Goal: Transaction & Acquisition: Purchase product/service

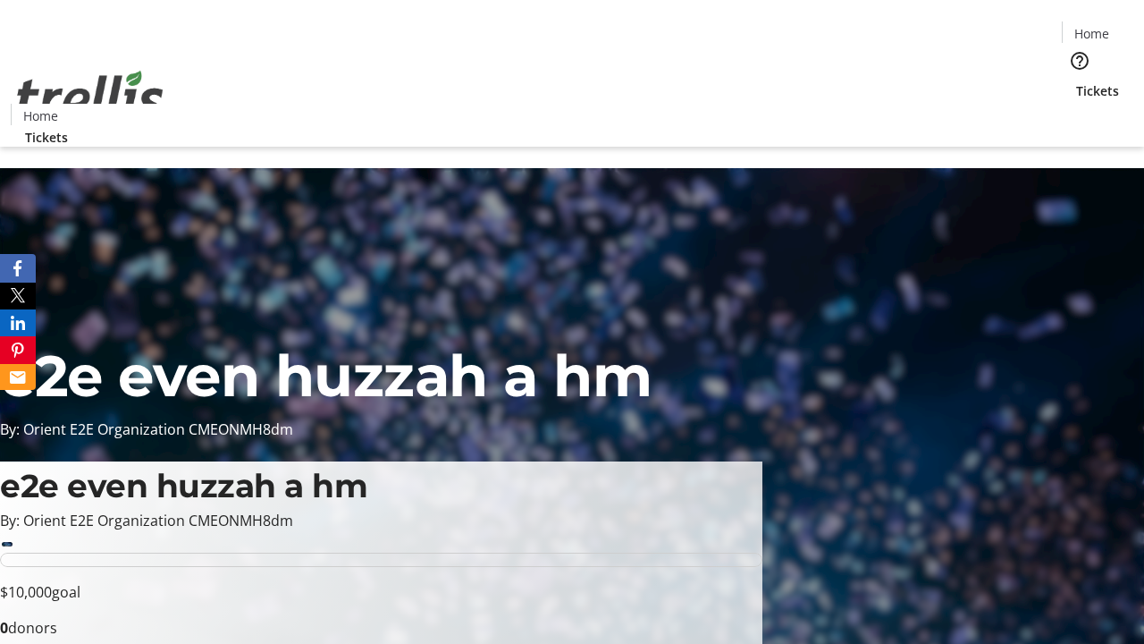
click at [1076, 81] on span "Tickets" at bounding box center [1097, 90] width 43 height 19
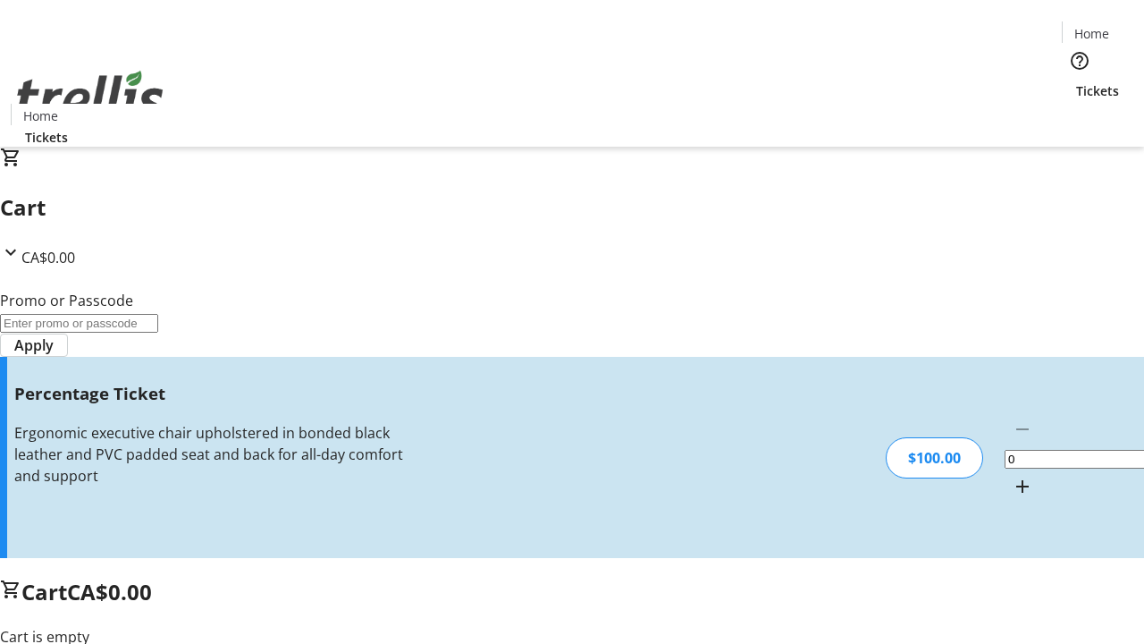
click at [1012, 476] on mat-icon "Increment by one" at bounding box center [1022, 486] width 21 height 21
type input "1"
type input "FOO"
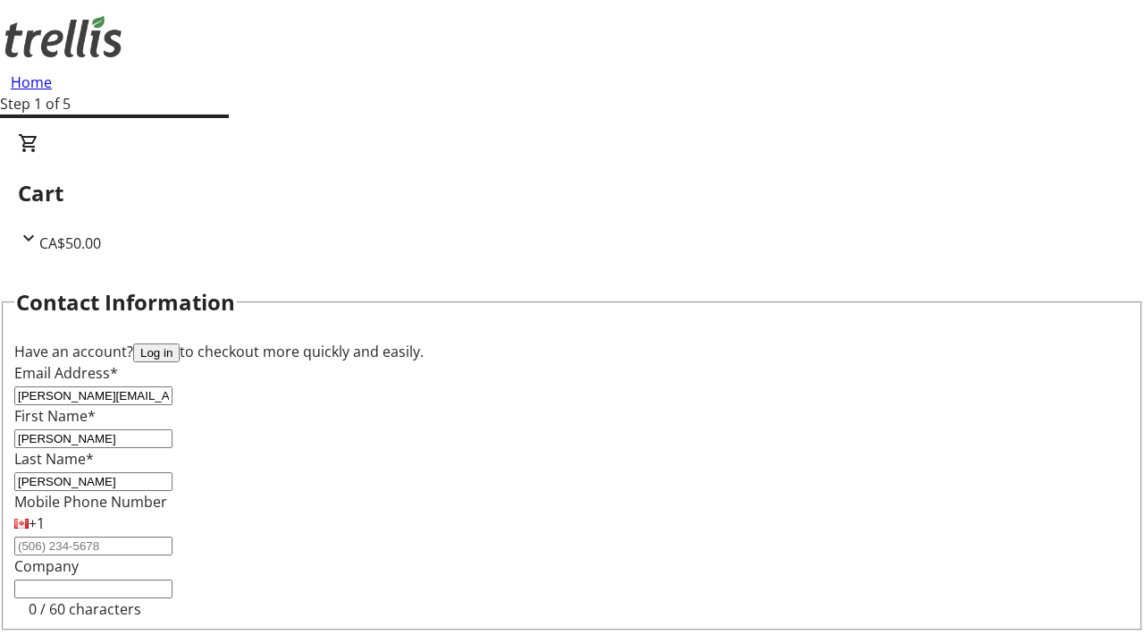
type input "[PERSON_NAME]"
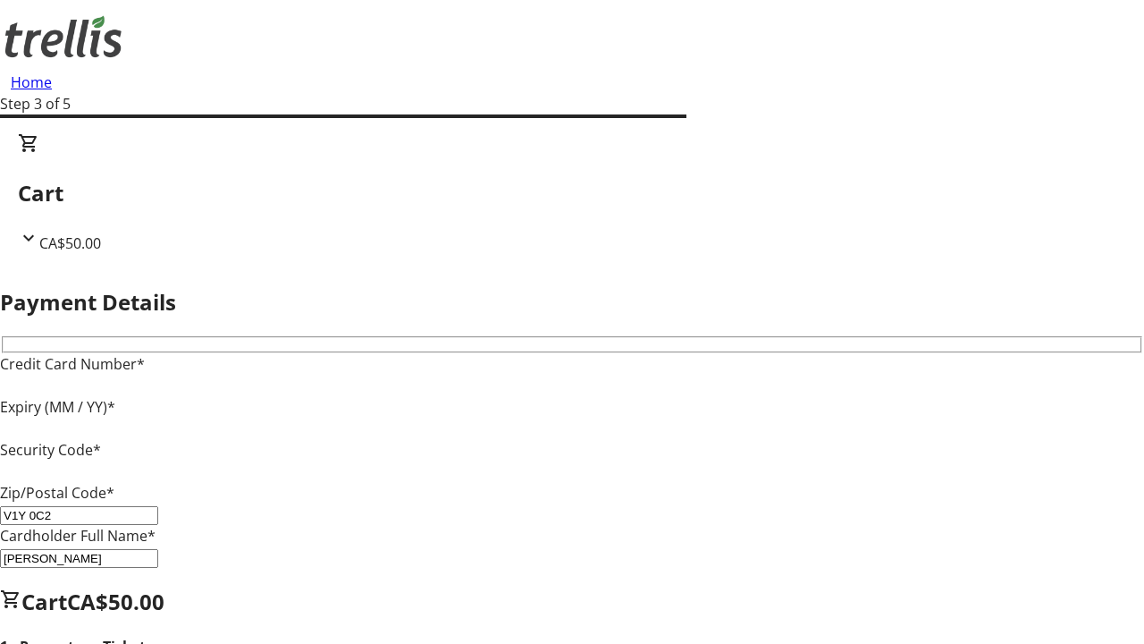
type input "V1Y 0C2"
